Goal: Communication & Community: Answer question/provide support

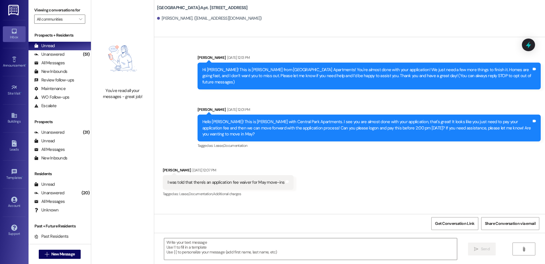
scroll to position [2338, 0]
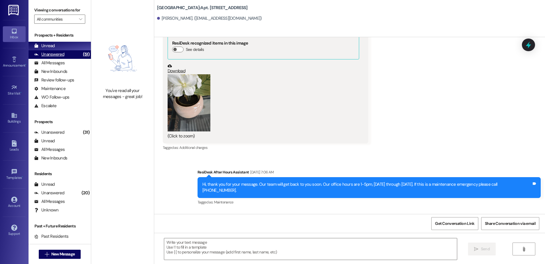
click at [66, 53] on div "Unanswered (51)" at bounding box center [60, 54] width 62 height 9
click at [65, 44] on div "Unread (0)" at bounding box center [60, 46] width 62 height 9
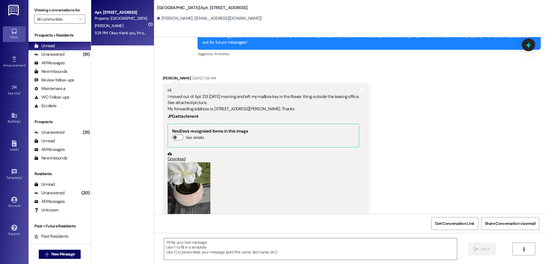
scroll to position [2250, 0]
click at [114, 27] on div "[PERSON_NAME]" at bounding box center [121, 25] width 54 height 7
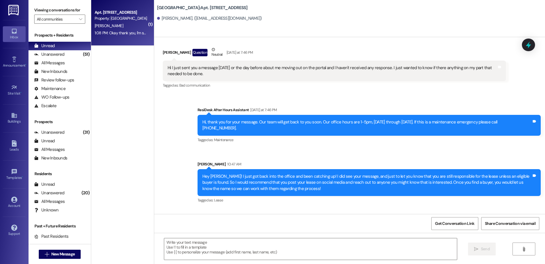
scroll to position [3875, 0]
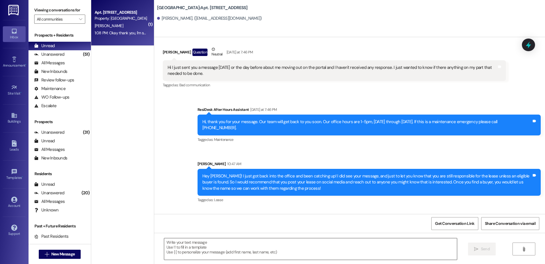
drag, startPoint x: 205, startPoint y: 252, endPoint x: 203, endPoint y: 254, distance: 3.5
click at [205, 252] on textarea at bounding box center [310, 248] width 293 height 21
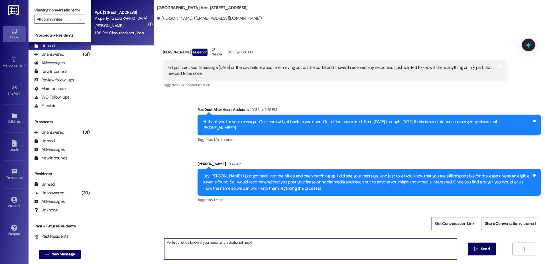
type textarea "Perfect, let us know if you need any additional help!"
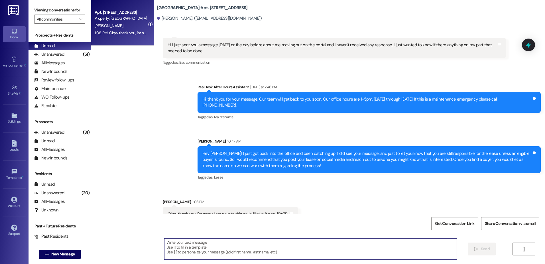
scroll to position [3915, 0]
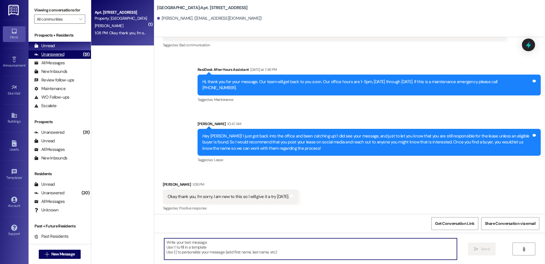
click at [72, 54] on div "Unanswered (51)" at bounding box center [60, 54] width 62 height 9
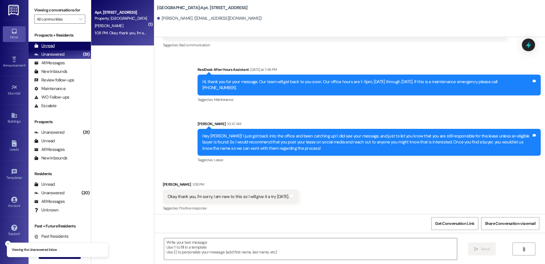
click at [72, 44] on div "Unread (0)" at bounding box center [60, 46] width 62 height 9
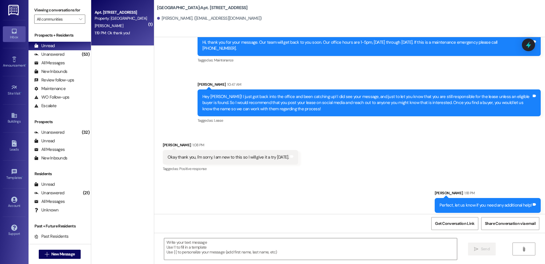
scroll to position [3954, 0]
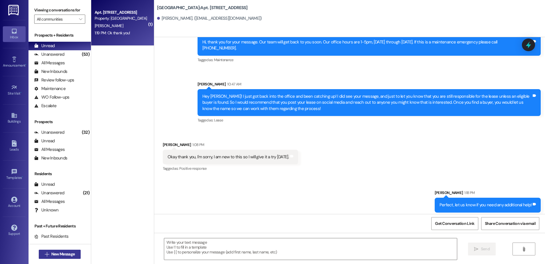
click at [51, 254] on span "New Message" at bounding box center [62, 254] width 23 height 6
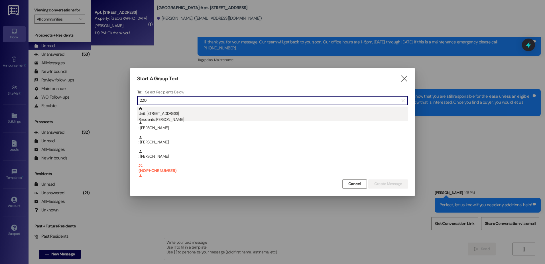
type input "220"
click at [175, 118] on div "Residents: [PERSON_NAME]" at bounding box center [274, 119] width 270 height 6
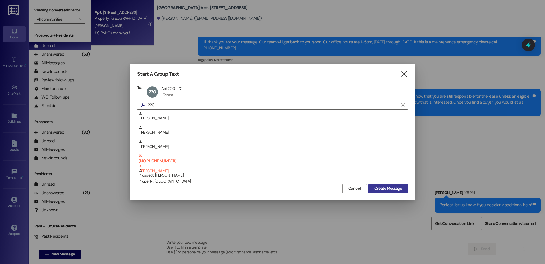
click at [402, 187] on span "Create Message" at bounding box center [389, 188] width 28 height 6
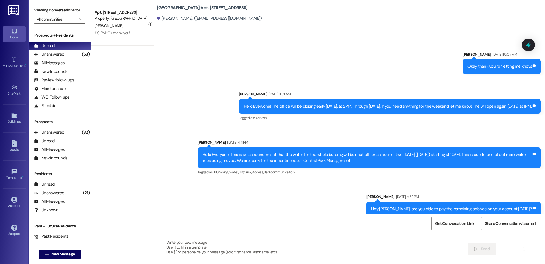
click at [203, 250] on textarea at bounding box center [310, 248] width 293 height 21
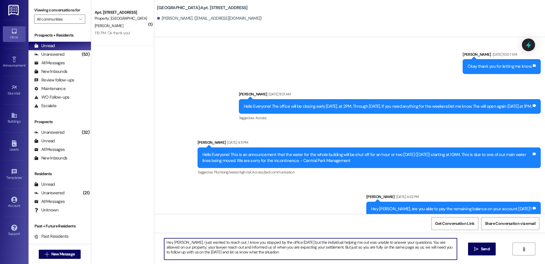
click at [283, 251] on textarea "Hey [PERSON_NAME], I just wanted to reach out, I know you stopped by the office…" at bounding box center [310, 248] width 293 height 21
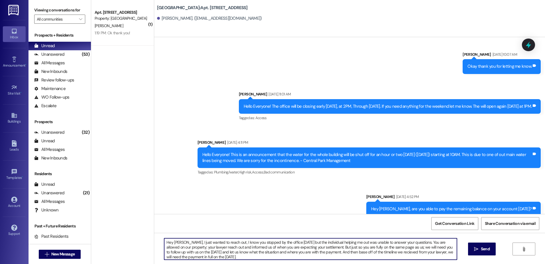
click at [404, 254] on textarea "Hey [PERSON_NAME], I just wanted to reach out, I know you stopped by the office…" at bounding box center [310, 248] width 293 height 21
click at [261, 255] on textarea "Hey [PERSON_NAME], I just wanted to reach out, I know you stopped by the office…" at bounding box center [310, 248] width 293 height 21
click at [366, 257] on textarea "Hey [PERSON_NAME], I just wanted to reach out, I know you stopped by the office…" at bounding box center [310, 248] width 293 height 21
type textarea "Hey [PERSON_NAME], I just wanted to reach out, I know you stopped by the office…"
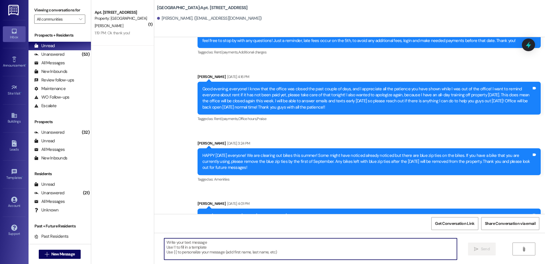
scroll to position [11457, 0]
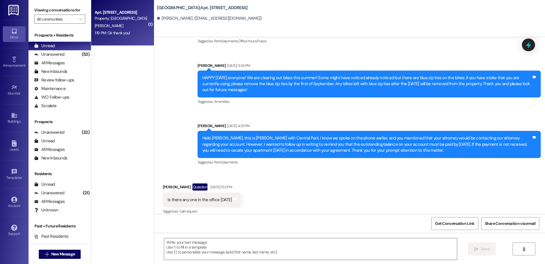
click at [111, 28] on div "[PERSON_NAME]" at bounding box center [121, 25] width 54 height 7
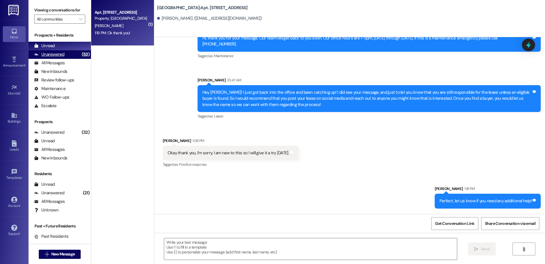
scroll to position [3962, 0]
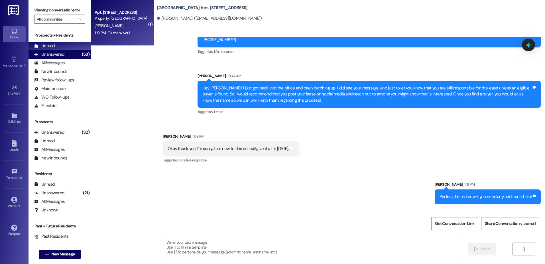
click at [52, 54] on div "Unanswered" at bounding box center [49, 54] width 30 height 6
click at [51, 46] on div "Unread" at bounding box center [44, 46] width 21 height 6
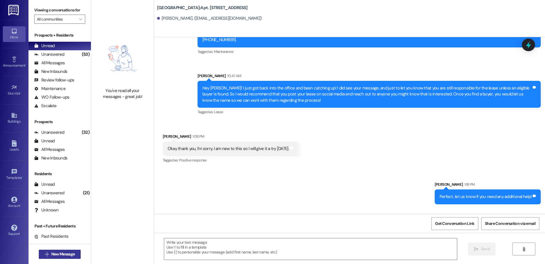
click at [56, 256] on span "New Message" at bounding box center [62, 254] width 23 height 6
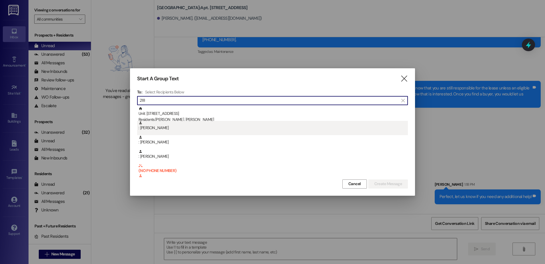
type input "218"
click at [217, 124] on div ": [PERSON_NAME]" at bounding box center [274, 126] width 270 height 10
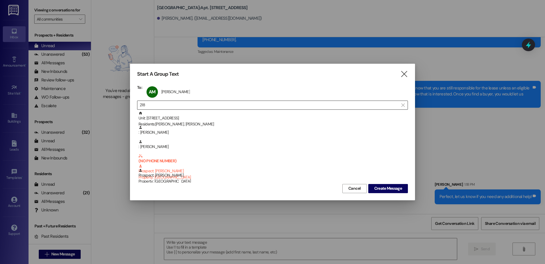
click at [179, 96] on div "AM [PERSON_NAME] [PERSON_NAME] click to remove" at bounding box center [170, 92] width 50 height 14
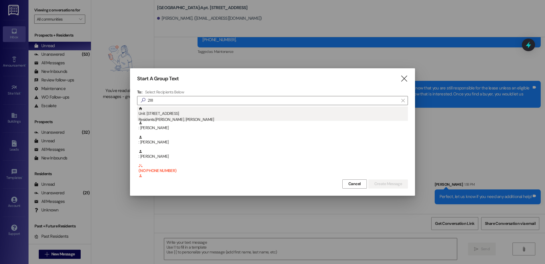
click at [188, 119] on div "Residents: [PERSON_NAME], [PERSON_NAME]" at bounding box center [274, 119] width 270 height 6
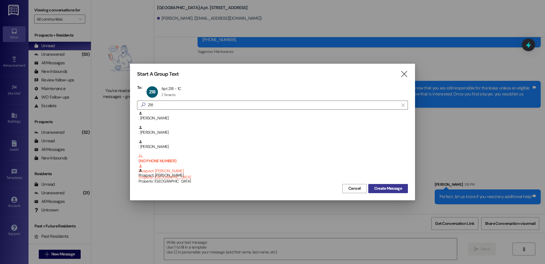
click at [384, 185] on button "Create Message" at bounding box center [389, 188] width 40 height 9
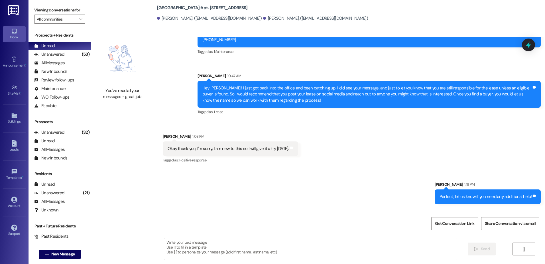
scroll to position [1441, 0]
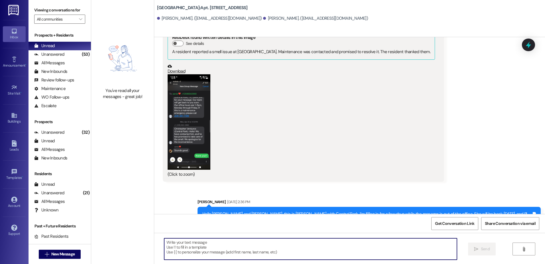
click at [216, 250] on textarea at bounding box center [310, 248] width 293 height 21
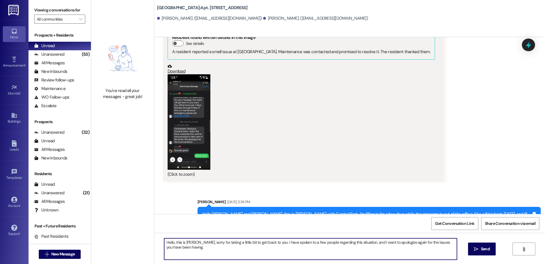
click at [189, 249] on textarea "Hello, this is [PERSON_NAME], sorry for taking a little bit to get back to you.…" at bounding box center [310, 248] width 293 height 21
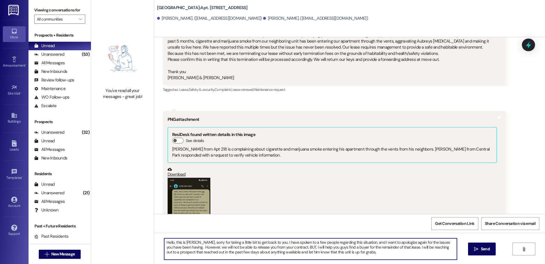
scroll to position [1184, 0]
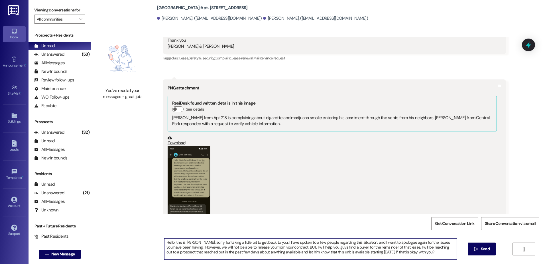
type textarea "Hello, this is [PERSON_NAME], sorry for taking a little bit to get back to you.…"
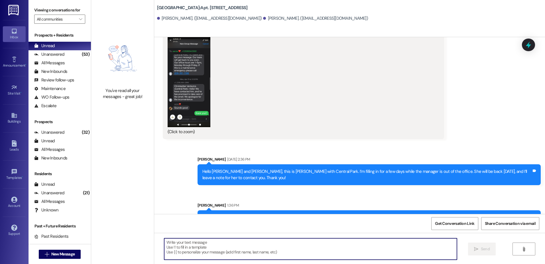
scroll to position [1493, 0]
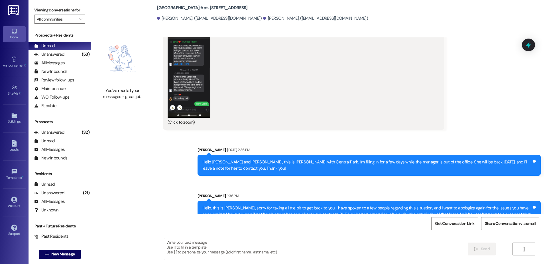
click at [228, 159] on div "Hello [PERSON_NAME] and [PERSON_NAME], this is [PERSON_NAME] with Central Park.…" at bounding box center [367, 165] width 329 height 12
click at [80, 54] on div "(53)" at bounding box center [85, 54] width 11 height 9
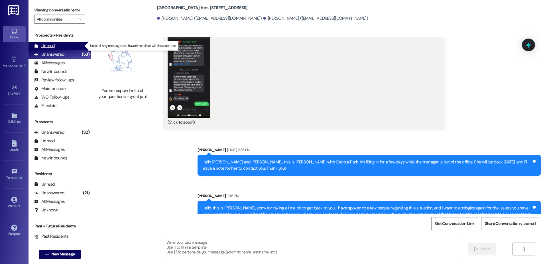
click at [72, 47] on div "Unread (0)" at bounding box center [60, 46] width 62 height 9
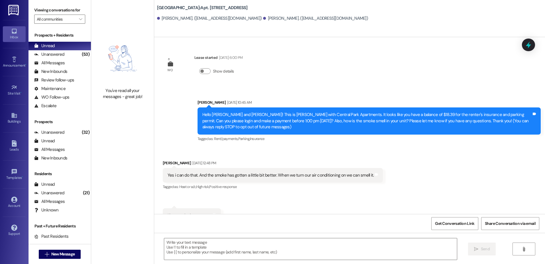
scroll to position [1394, 0]
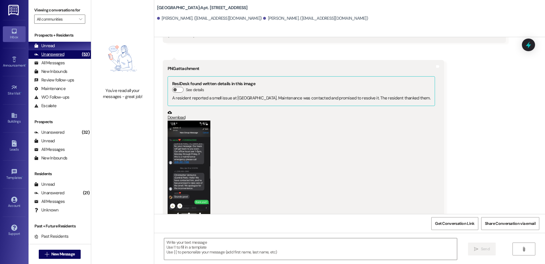
click at [56, 55] on div "Unanswered" at bounding box center [49, 54] width 30 height 6
click at [57, 46] on div "Unread (0)" at bounding box center [60, 46] width 62 height 9
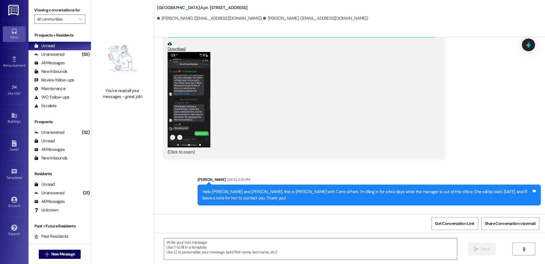
scroll to position [1501, 0]
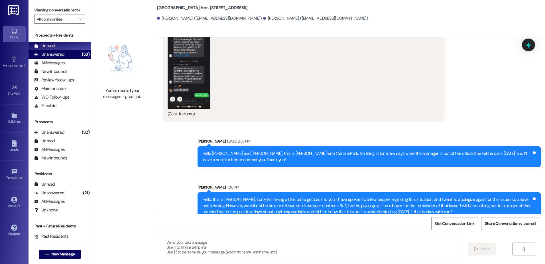
click at [70, 53] on div "Unanswered (53)" at bounding box center [60, 54] width 62 height 9
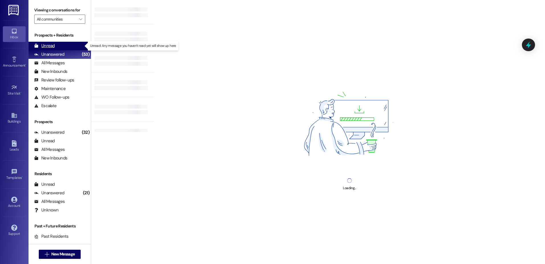
click at [67, 44] on div "Unread (0)" at bounding box center [60, 46] width 62 height 9
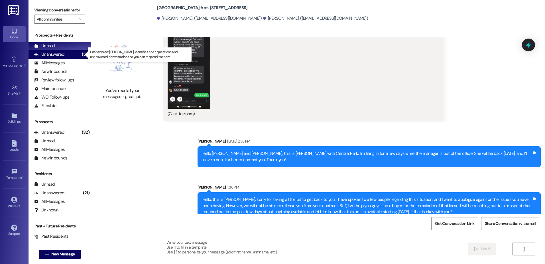
click at [80, 54] on div "(53)" at bounding box center [85, 54] width 11 height 9
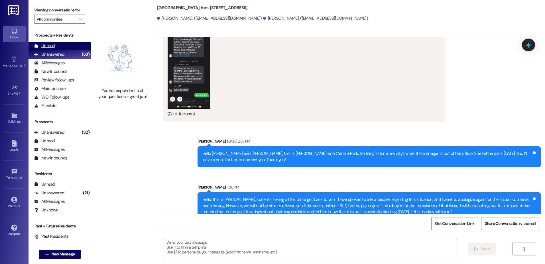
click at [71, 46] on div "Unread (0)" at bounding box center [60, 46] width 62 height 9
click at [190, 68] on button "Zoom image" at bounding box center [189, 61] width 43 height 95
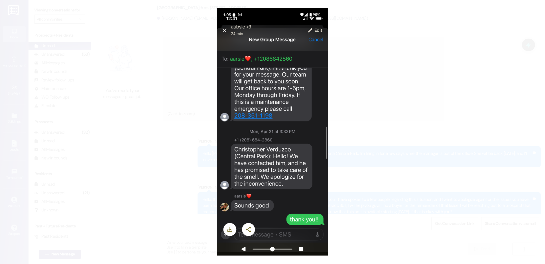
scroll to position [1501, 0]
click at [181, 72] on button "Unzoom image" at bounding box center [272, 132] width 545 height 264
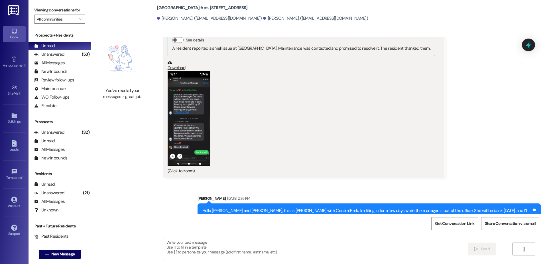
scroll to position [1501, 0]
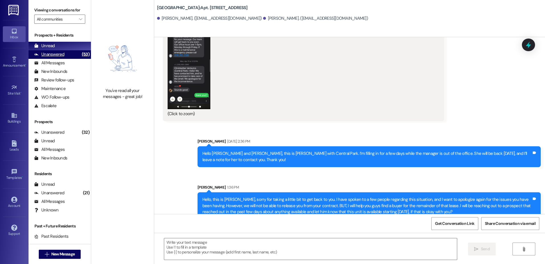
click at [72, 56] on div "Unanswered (53)" at bounding box center [60, 54] width 62 height 9
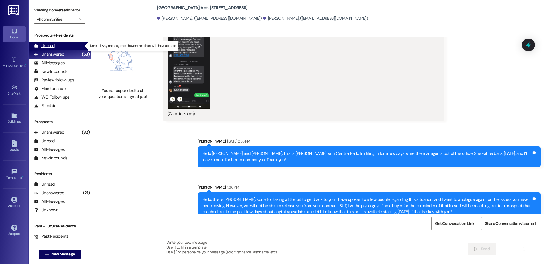
click at [71, 46] on div "Unread (0)" at bounding box center [60, 46] width 62 height 9
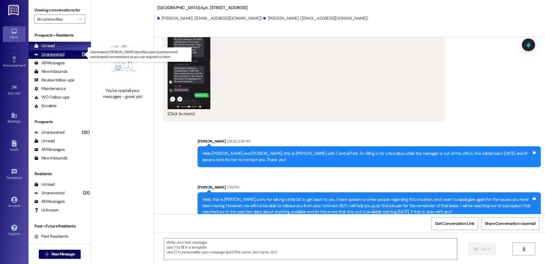
click at [53, 52] on div "Unanswered" at bounding box center [49, 54] width 30 height 6
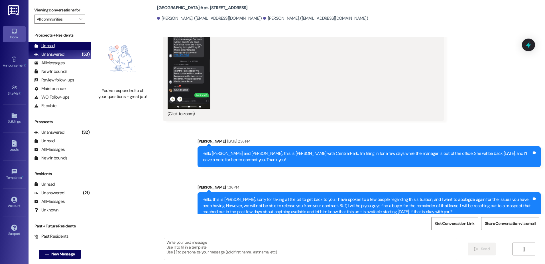
click at [53, 46] on div "Unread" at bounding box center [44, 46] width 21 height 6
drag, startPoint x: 67, startPoint y: 56, endPoint x: 65, endPoint y: 52, distance: 4.7
click at [67, 56] on div "Unanswered (53)" at bounding box center [60, 54] width 62 height 9
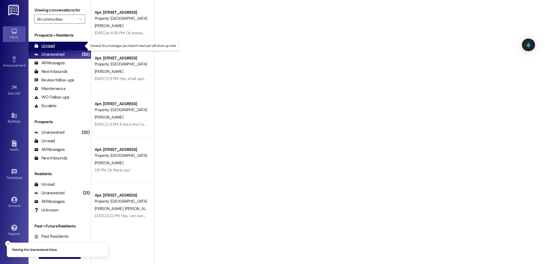
click at [65, 47] on div "Unread (0)" at bounding box center [60, 46] width 62 height 9
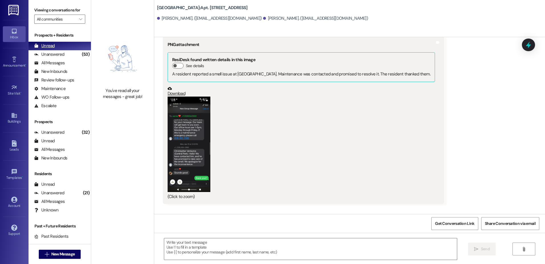
scroll to position [1394, 0]
